Goal: Navigation & Orientation: Find specific page/section

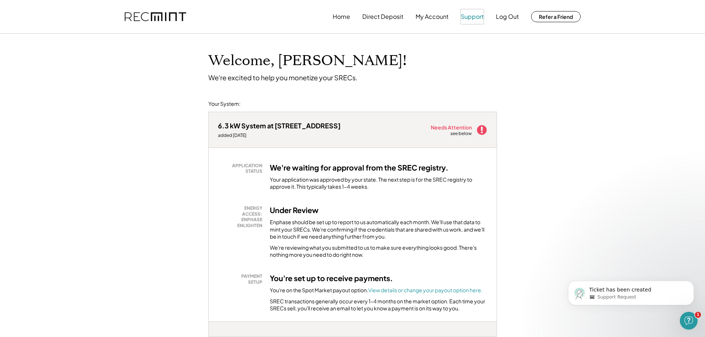
click at [466, 20] on button "Support" at bounding box center [472, 16] width 23 height 15
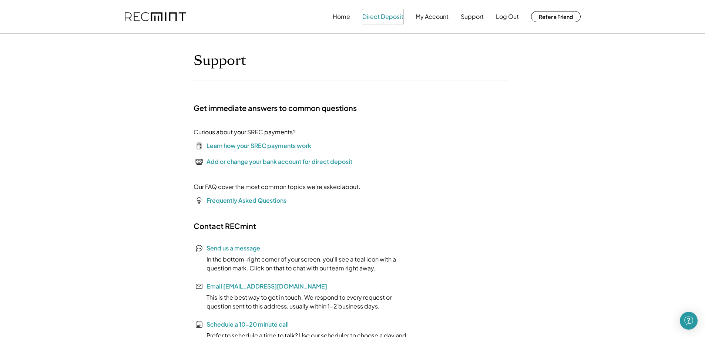
click at [391, 17] on button "Direct Deposit" at bounding box center [382, 16] width 41 height 15
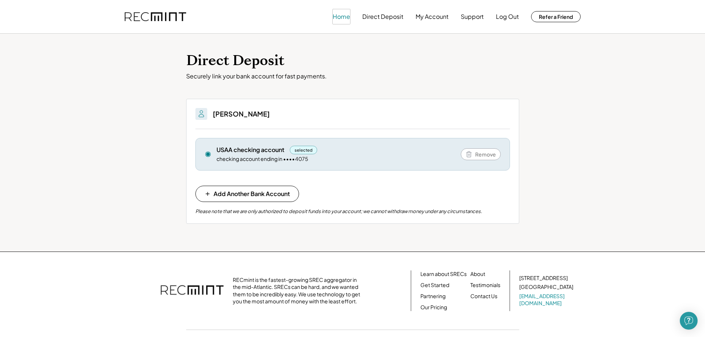
click at [341, 19] on button "Home" at bounding box center [341, 16] width 17 height 15
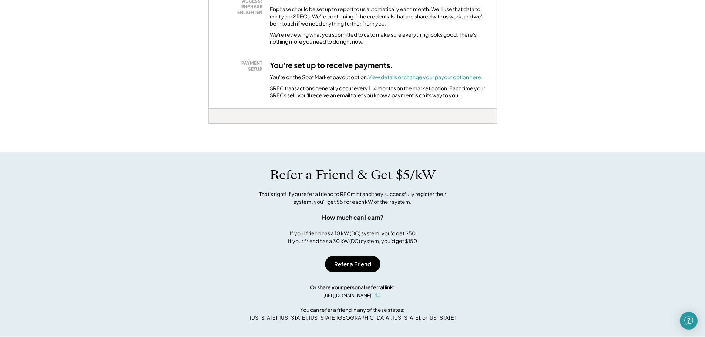
scroll to position [28, 0]
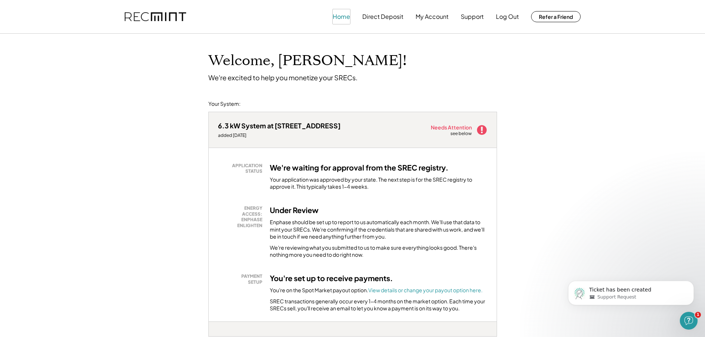
click at [341, 15] on button "Home" at bounding box center [341, 16] width 17 height 15
